Goal: Task Accomplishment & Management: Use online tool/utility

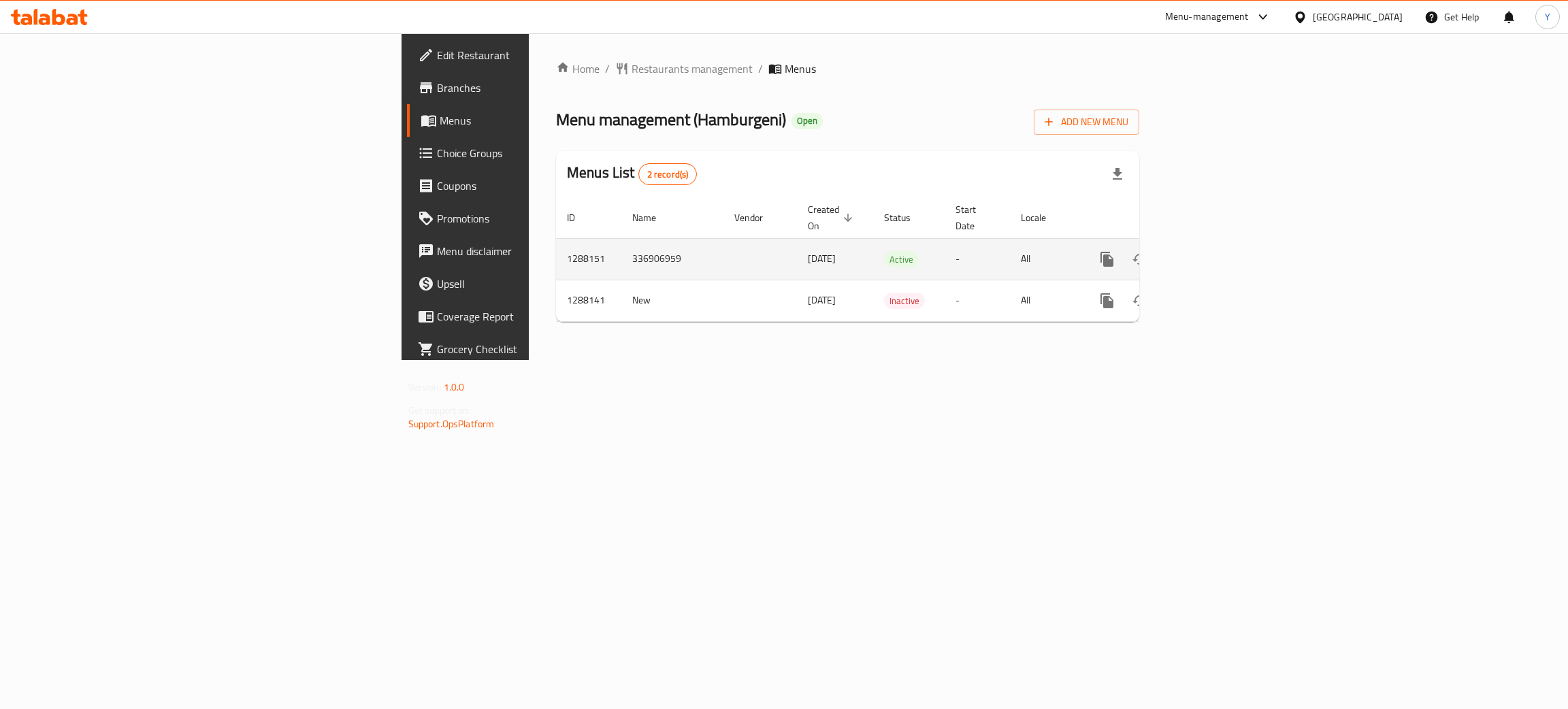
click at [1213, 251] on icon "enhanced table" at bounding box center [1205, 259] width 16 height 16
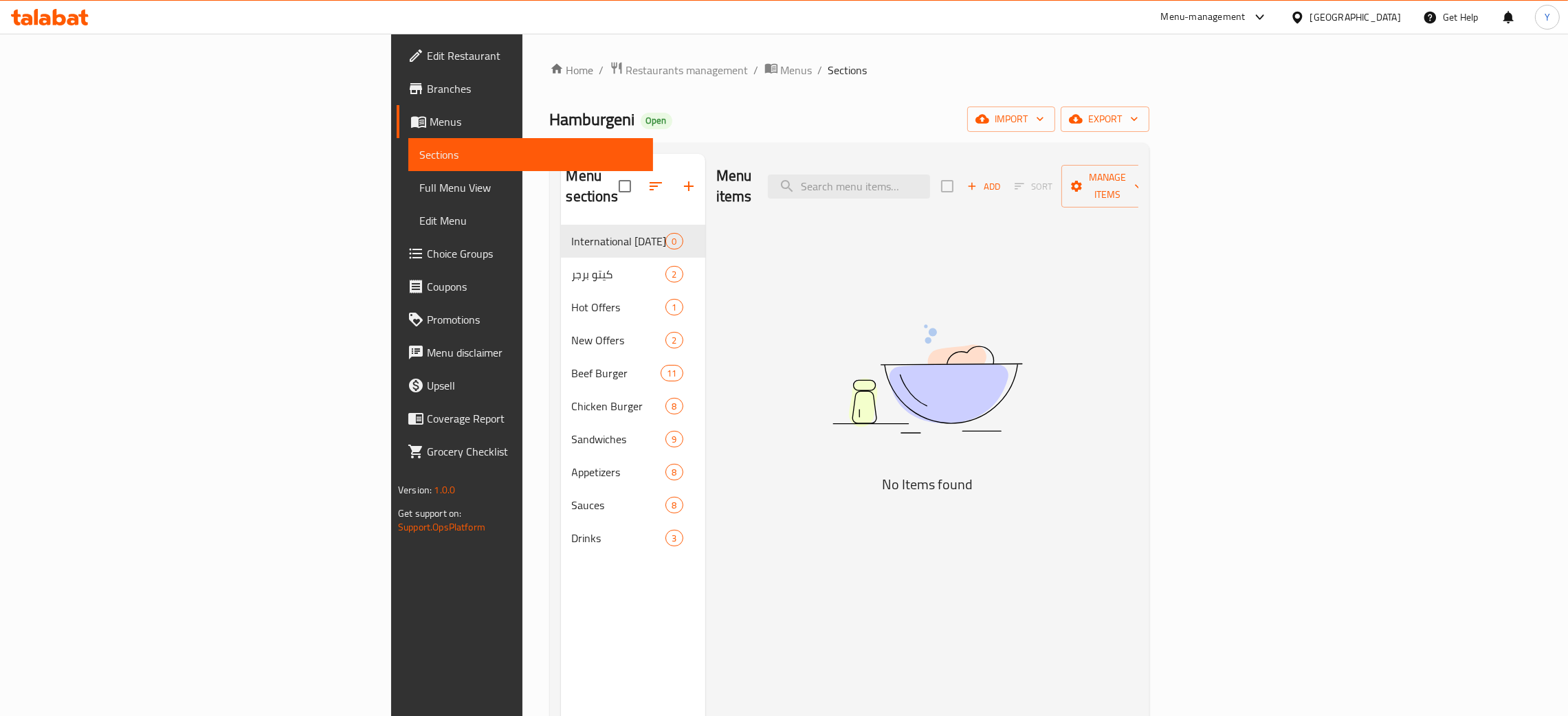
click at [1042, 161] on div "Menu items Add Sort Manage items" at bounding box center [927, 186] width 422 height 65
click at [1034, 171] on div "Menu items Add Sort Manage items" at bounding box center [927, 186] width 422 height 65
click at [930, 175] on input "search" at bounding box center [848, 186] width 162 height 24
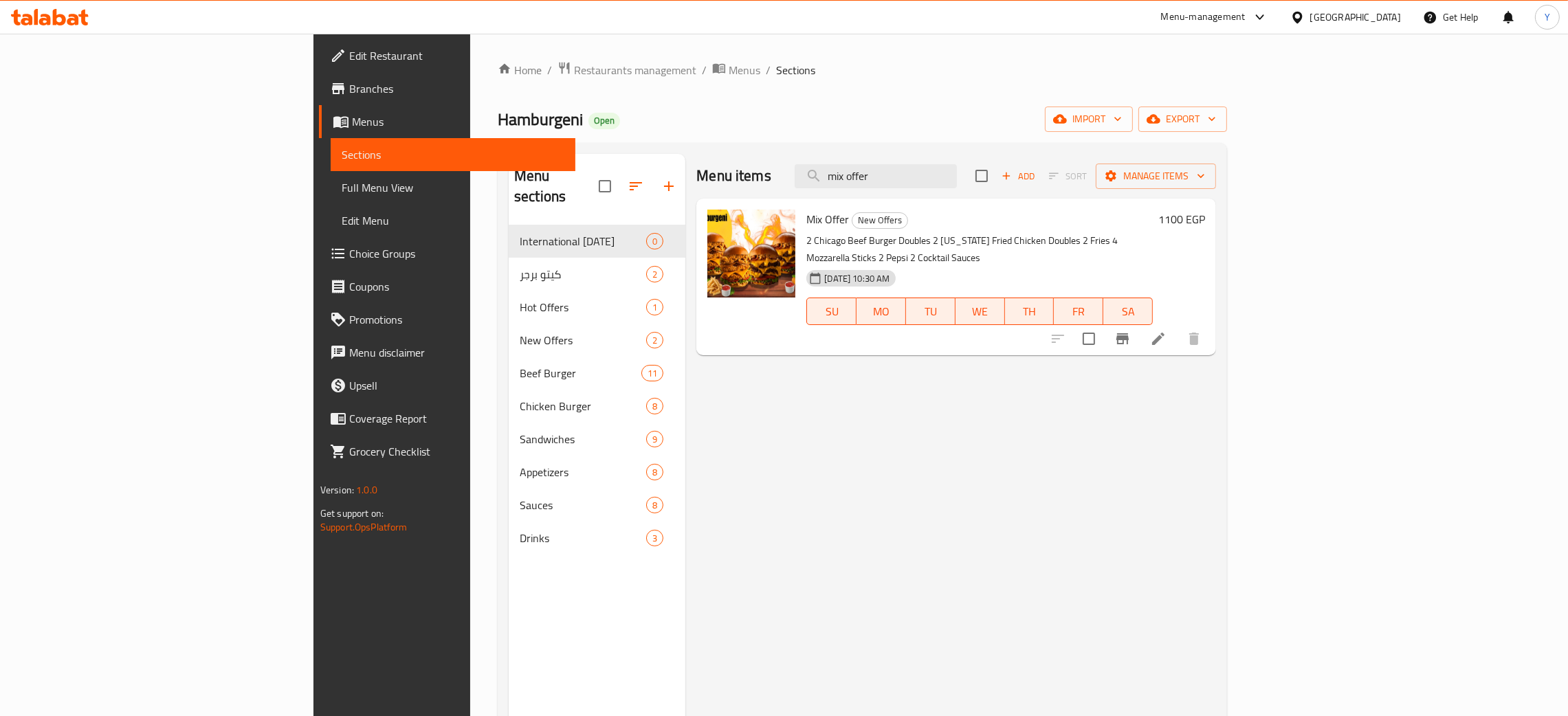
type input "mix offer"
click at [806, 214] on span "Mix Offer" at bounding box center [827, 219] width 42 height 20
copy h6 "Mix Offer"
